Goal: Transaction & Acquisition: Book appointment/travel/reservation

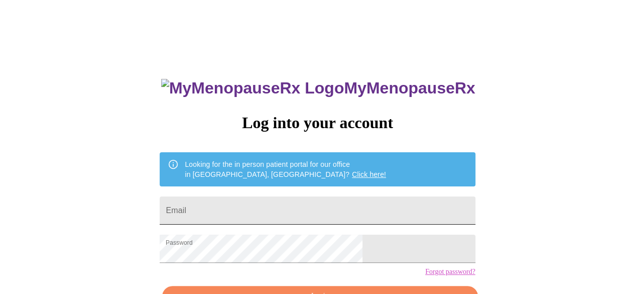
click at [347, 196] on input "Email" at bounding box center [317, 210] width 315 height 28
type input "[EMAIL_ADDRESS][DOMAIN_NAME]"
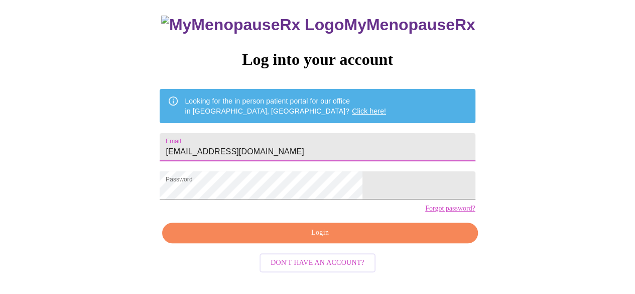
click at [369, 243] on button "Login" at bounding box center [319, 232] width 315 height 21
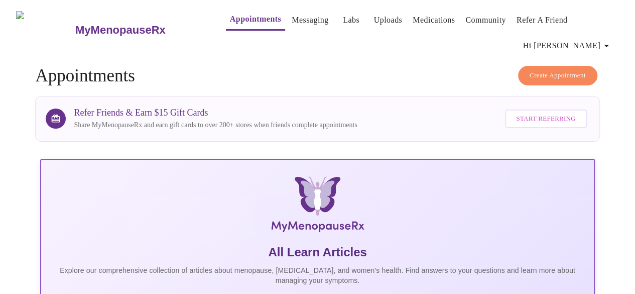
click at [422, 17] on link "Medications" at bounding box center [433, 20] width 42 height 14
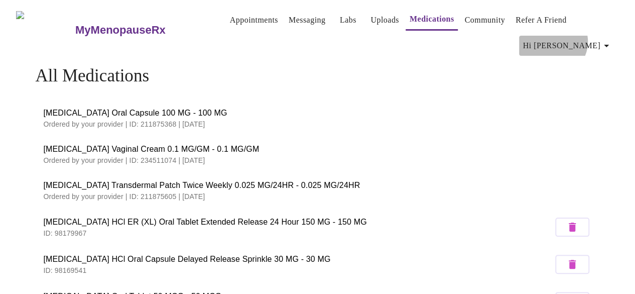
click at [595, 39] on span "Hi [PERSON_NAME]" at bounding box center [567, 46] width 89 height 14
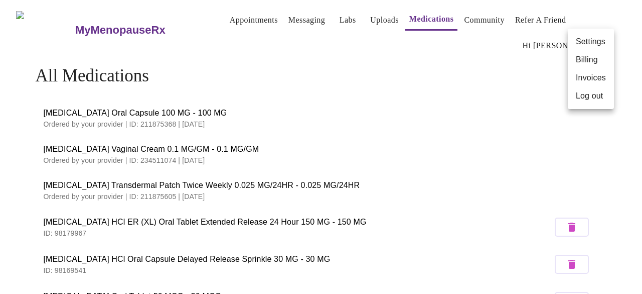
click at [288, 17] on div at bounding box center [321, 147] width 642 height 294
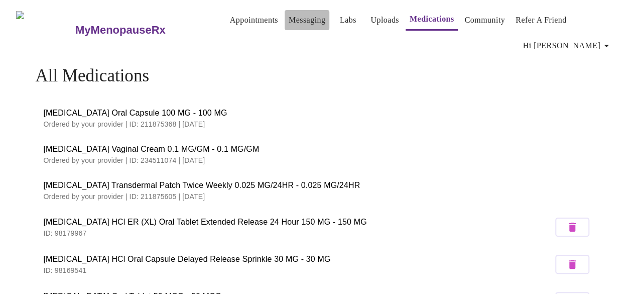
click at [289, 17] on link "Messaging" at bounding box center [307, 20] width 37 height 14
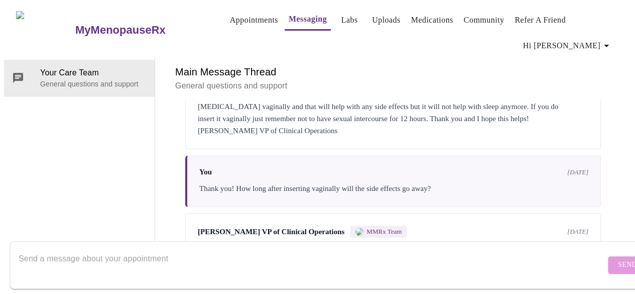
scroll to position [407, 0]
click at [112, 248] on textarea "Send a message about your appointment" at bounding box center [312, 264] width 587 height 32
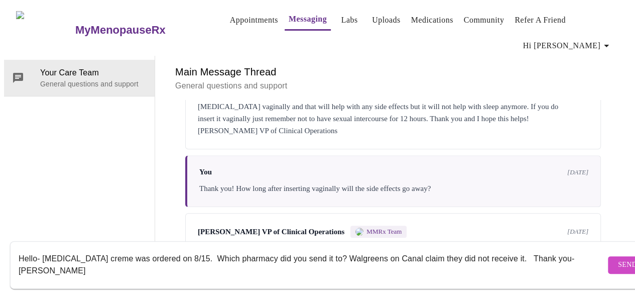
type textarea "Hello- [MEDICAL_DATA] creme was ordered on 8/15. Which pharmacy did you send it…"
click at [608, 262] on button "Send" at bounding box center [627, 265] width 39 height 18
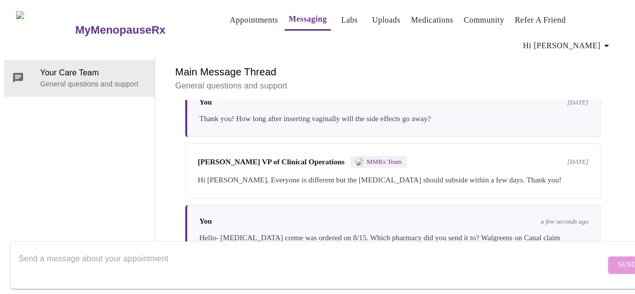
scroll to position [480, 0]
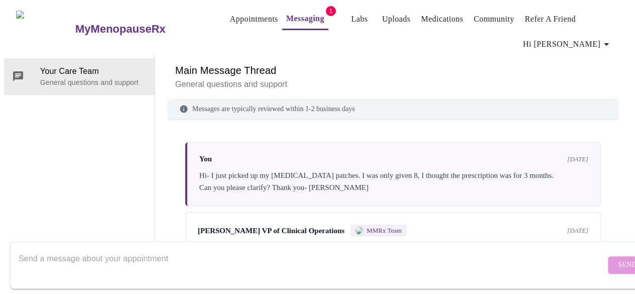
click at [230, 12] on link "Appointments" at bounding box center [254, 19] width 48 height 14
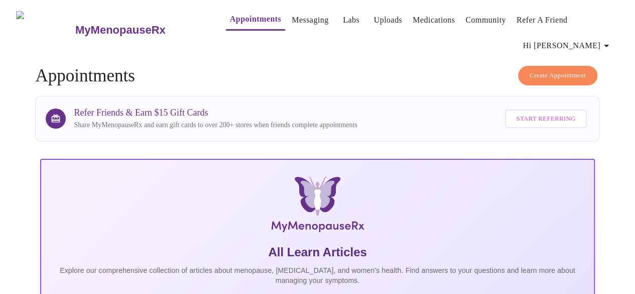
click at [558, 70] on span "Create Appointment" at bounding box center [557, 76] width 56 height 12
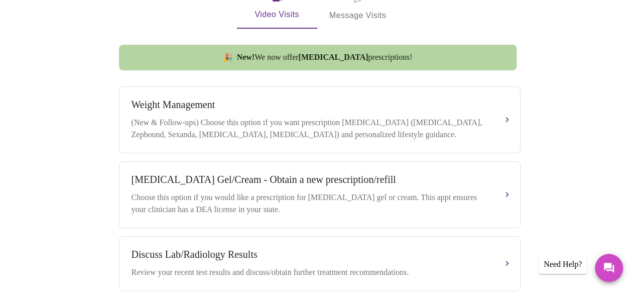
scroll to position [331, 0]
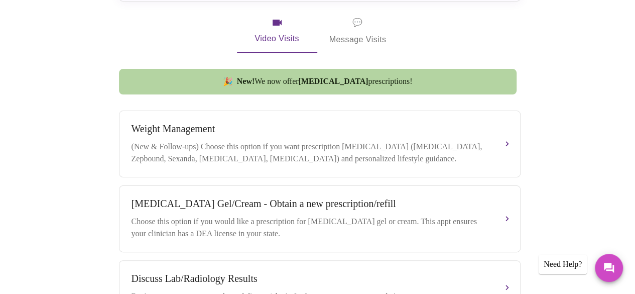
click at [597, 176] on div "Book your next visit If you'd like our help with multiple care concerns below, …" at bounding box center [317, 174] width 567 height 747
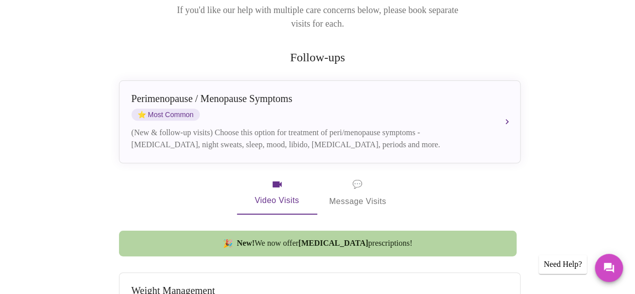
scroll to position [169, 0]
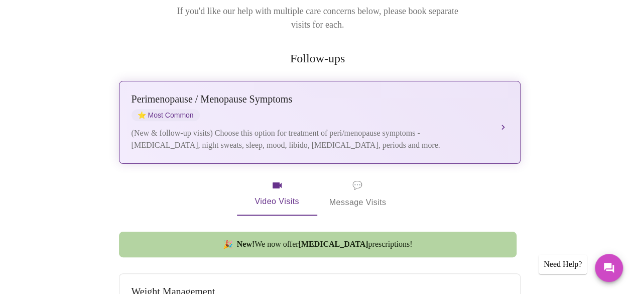
click at [503, 105] on button "Perimenopause / Menopause Symptoms ⭐ Most Common (New & follow-up visits) Choos…" at bounding box center [319, 122] width 401 height 83
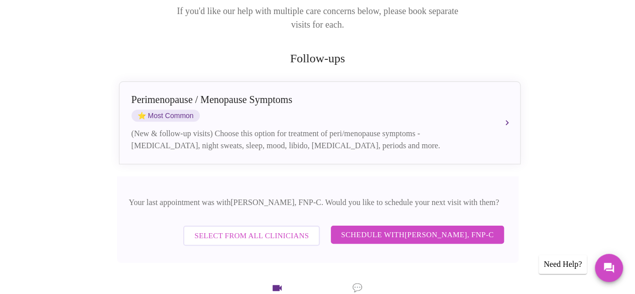
click at [242, 229] on span "Select from All Clinicians" at bounding box center [251, 235] width 114 height 13
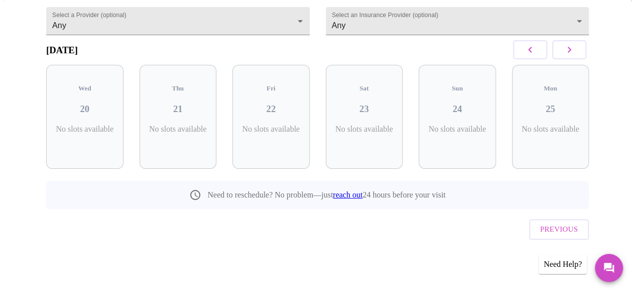
scroll to position [97, 0]
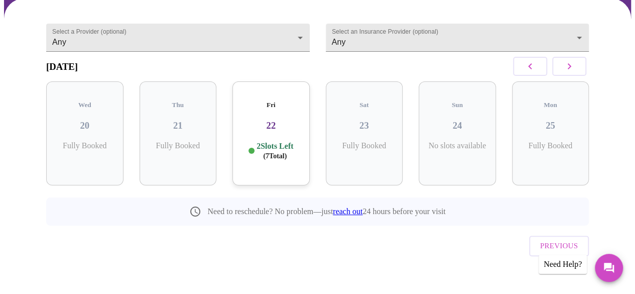
click at [272, 152] on span "( 7 Total)" at bounding box center [275, 156] width 24 height 8
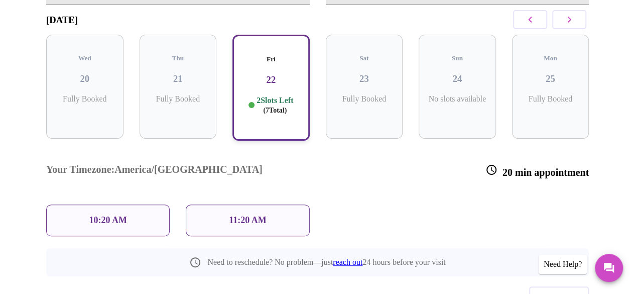
scroll to position [145, 0]
click at [121, 214] on p "10:20 AM" at bounding box center [108, 219] width 38 height 11
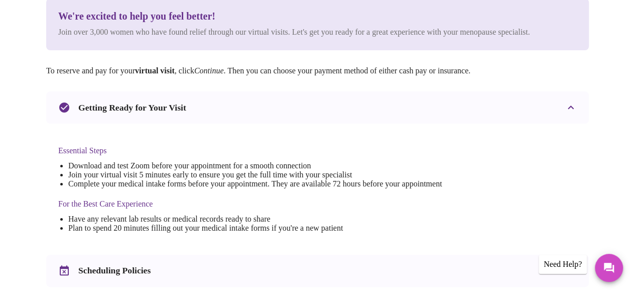
scroll to position [0, 0]
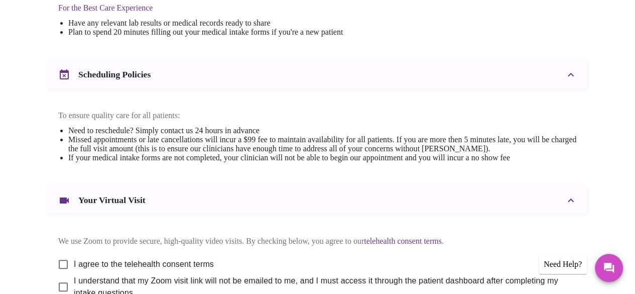
click at [371, 245] on p "We use Zoom to provide secure, high-quality video visits. By checking below, yo…" at bounding box center [317, 240] width 518 height 9
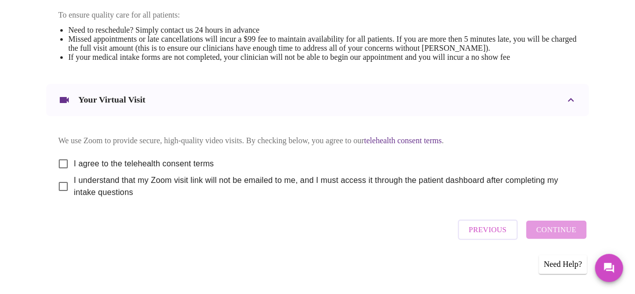
click at [59, 158] on input "I agree to the telehealth consent terms" at bounding box center [63, 163] width 21 height 21
checkbox input "true"
click at [54, 196] on input "I understand that my Zoom visit link will not be emailed to me, and I must acce…" at bounding box center [63, 186] width 21 height 21
checkbox input "true"
click at [576, 235] on span "Continue" at bounding box center [556, 229] width 40 height 13
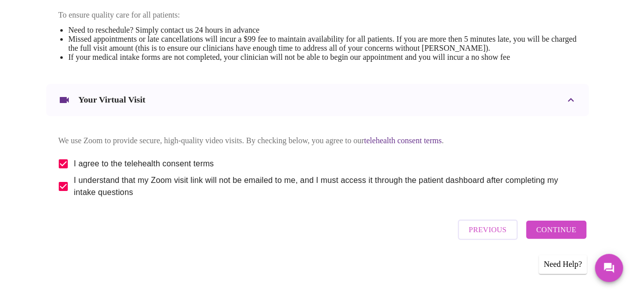
scroll to position [147, 0]
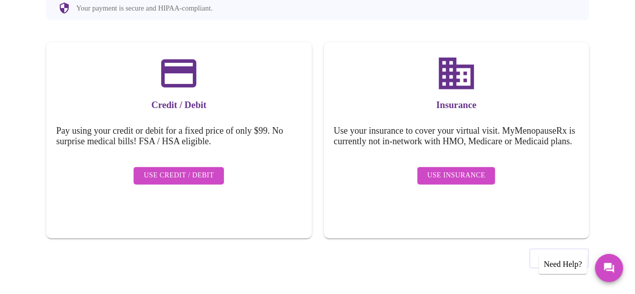
click at [458, 179] on span "Use Insurance" at bounding box center [456, 175] width 58 height 13
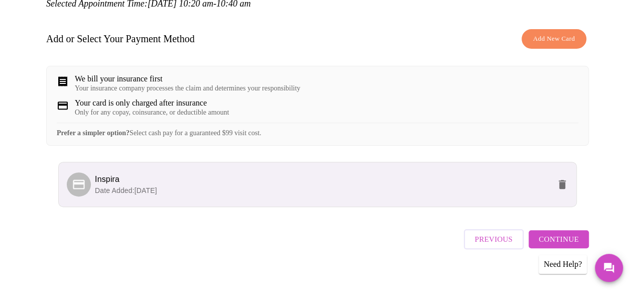
scroll to position [156, 0]
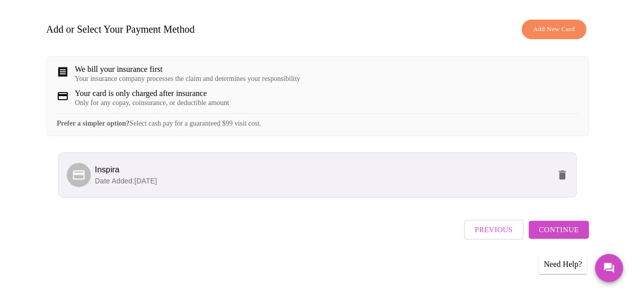
click at [569, 235] on span "Continue" at bounding box center [558, 229] width 40 height 13
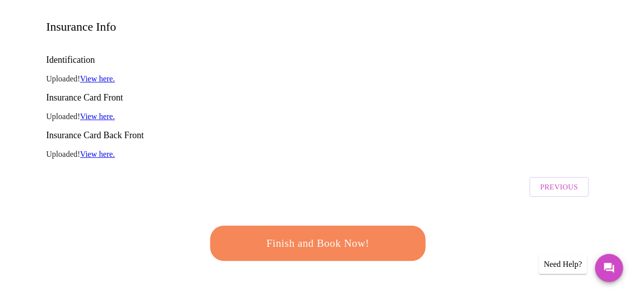
click at [360, 234] on span "Finish and Book Now!" at bounding box center [318, 243] width 186 height 19
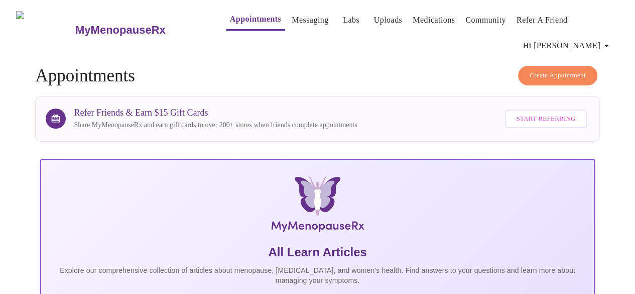
click at [423, 14] on link "Medications" at bounding box center [433, 20] width 42 height 14
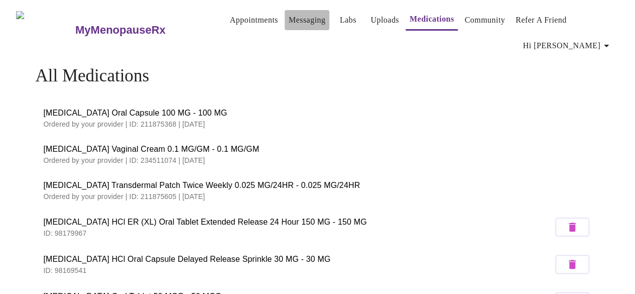
click at [289, 15] on link "Messaging" at bounding box center [307, 20] width 37 height 14
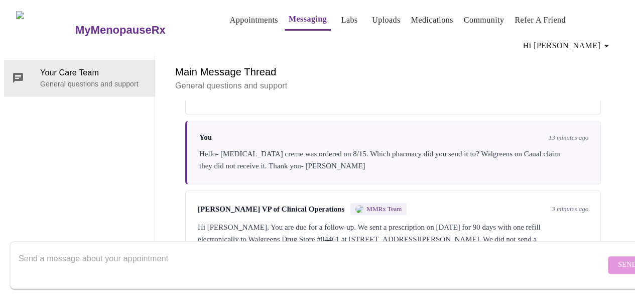
scroll to position [578, 0]
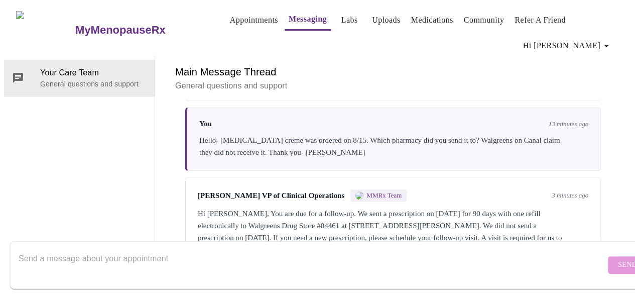
click at [198, 245] on div at bounding box center [312, 264] width 587 height 39
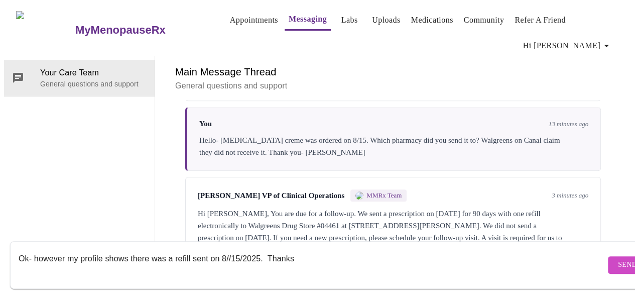
type textarea "Ok- however my profile shows there was a refill sent on 8//15/2025. Thanks"
click at [618, 258] on span "Send" at bounding box center [627, 264] width 19 height 13
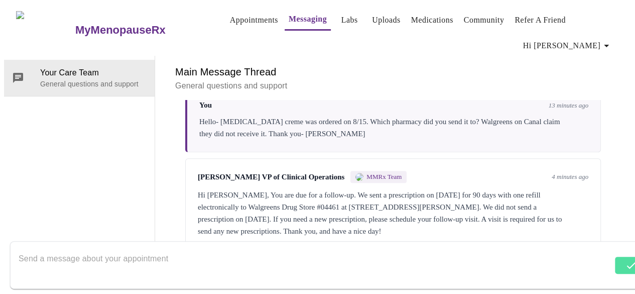
scroll to position [638, 0]
